Goal: Information Seeking & Learning: Understand process/instructions

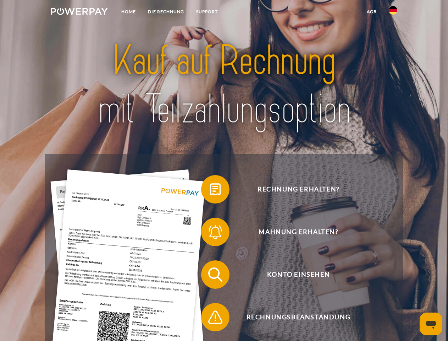
click at [79, 12] on img at bounding box center [79, 11] width 57 height 7
click at [393, 12] on img at bounding box center [393, 10] width 9 height 9
click at [372, 12] on link "agb" at bounding box center [372, 11] width 22 height 13
click at [210, 191] on span at bounding box center [205, 189] width 36 height 36
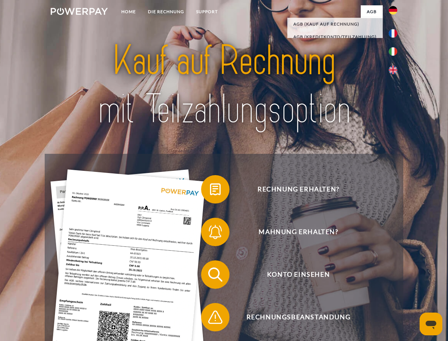
click at [210, 233] on span at bounding box center [205, 232] width 36 height 36
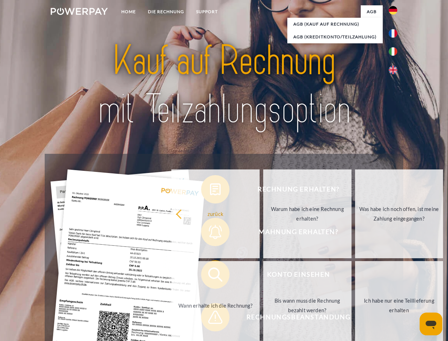
click at [263, 276] on link "Bis wann muss die Rechnung bezahlt werden?" at bounding box center [307, 305] width 88 height 89
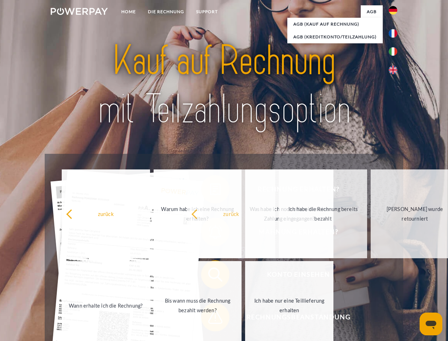
click at [210, 318] on span at bounding box center [205, 317] width 36 height 36
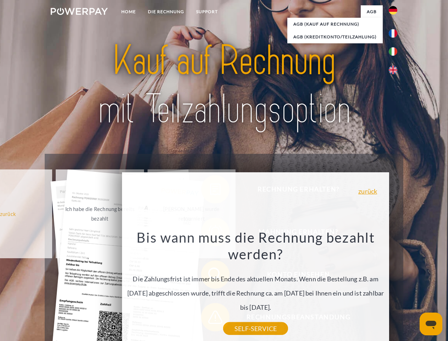
click at [431, 324] on icon "Messaging-Fenster öffnen" at bounding box center [431, 325] width 11 height 9
